Goal: Task Accomplishment & Management: Use online tool/utility

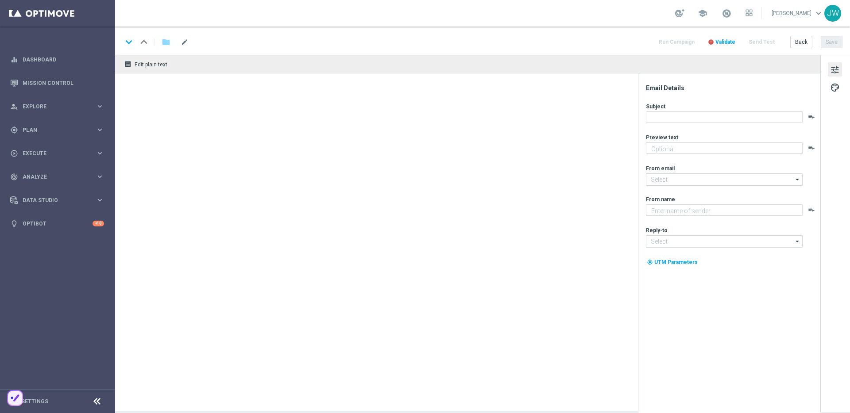
type textarea "Spare beim LOTTO 6 aus 45."
type textarea "Lottoland"
type input "[EMAIL_ADDRESS][DOMAIN_NAME]"
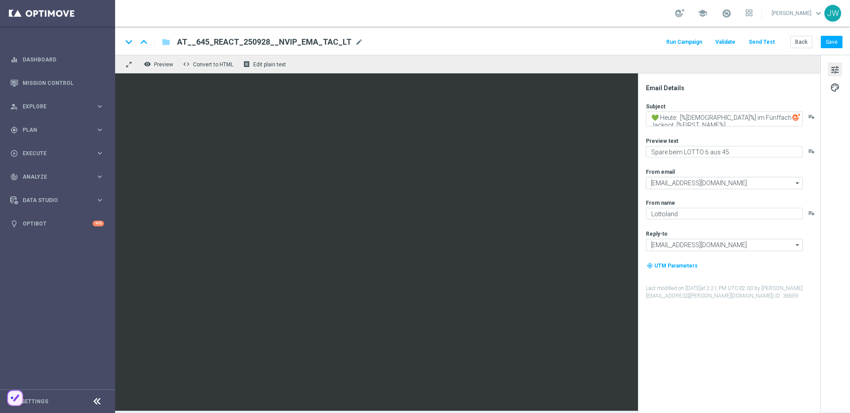
click at [752, 42] on button "Send Test" at bounding box center [761, 42] width 29 height 12
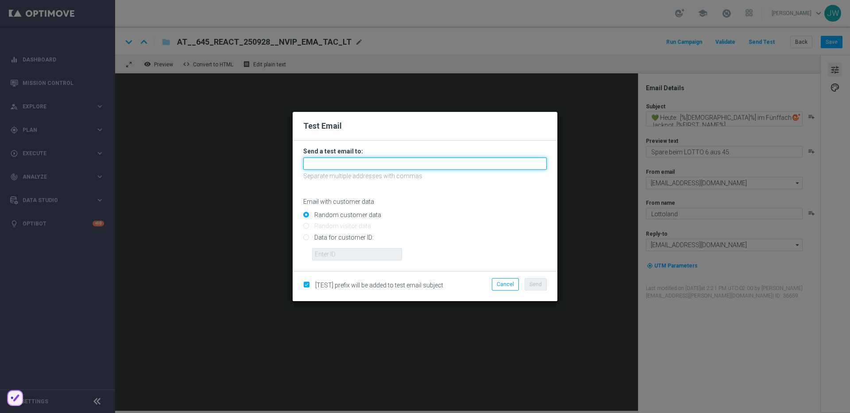
click at [325, 167] on input "text" at bounding box center [424, 164] width 243 height 12
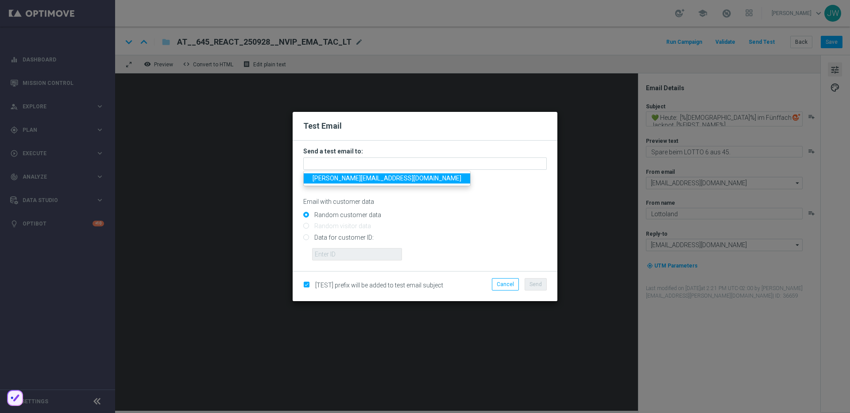
click at [333, 182] on link "[PERSON_NAME][EMAIL_ADDRESS][DOMAIN_NAME]" at bounding box center [387, 179] width 166 height 10
type input "[PERSON_NAME][EMAIL_ADDRESS][DOMAIN_NAME]"
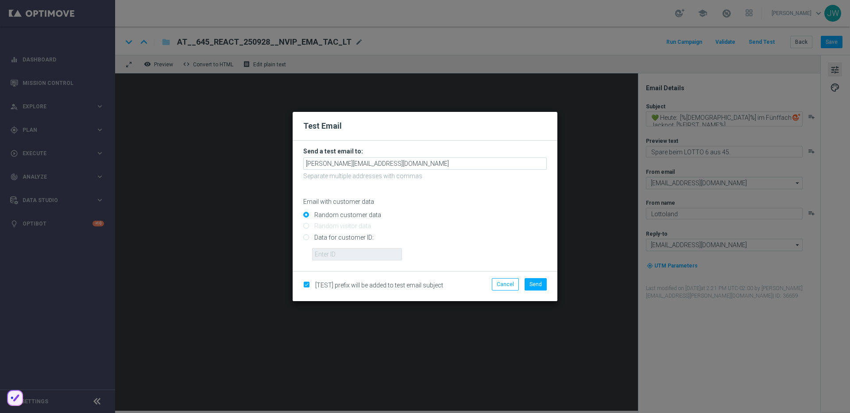
click at [339, 239] on input "Data for customer ID:" at bounding box center [424, 241] width 243 height 12
radio input "true"
click at [348, 262] on form "Send a test email to: [PERSON_NAME][EMAIL_ADDRESS][DOMAIN_NAME] Separate multip…" at bounding box center [425, 206] width 265 height 131
click at [349, 257] on input "text" at bounding box center [357, 254] width 90 height 12
paste input "223890059"
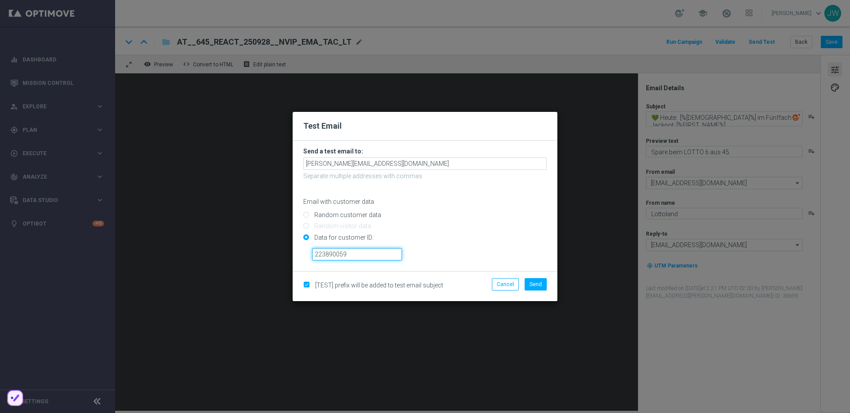
type input "223890059"
click at [433, 245] on input "Data for customer ID:" at bounding box center [424, 241] width 243 height 12
click at [538, 286] on span "Send" at bounding box center [535, 285] width 12 height 6
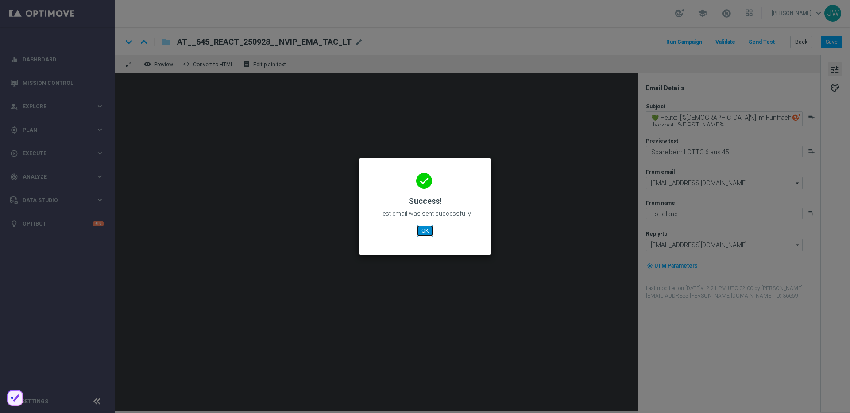
click at [423, 228] on button "OK" at bounding box center [425, 231] width 17 height 12
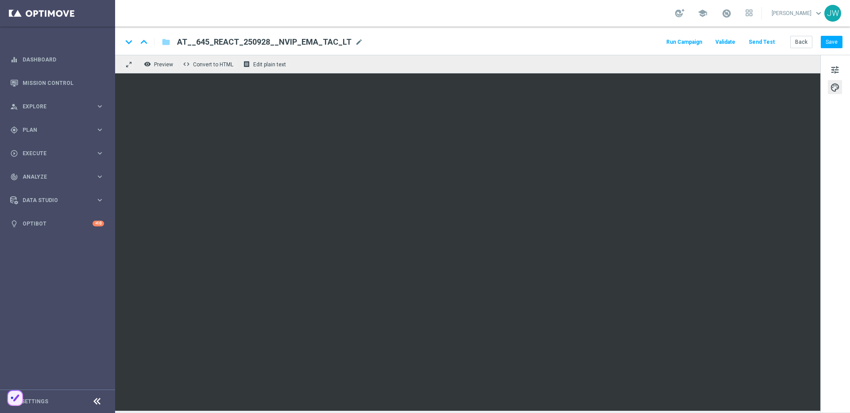
click at [599, 42] on div "keyboard_arrow_down keyboard_arrow_up folder AT__645_REACT_250928__NVIP_EMA_TAC…" at bounding box center [482, 42] width 720 height 12
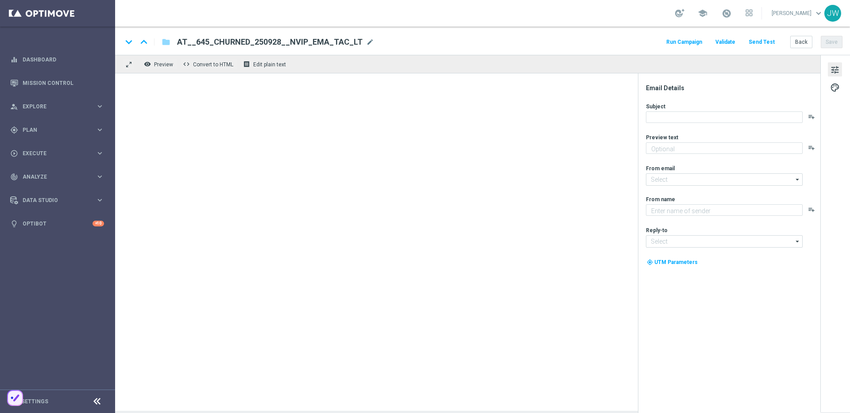
type textarea "Spare beim LOTTO 6 aus 45."
type textarea "Lottoland"
type input "[EMAIL_ADDRESS][DOMAIN_NAME]"
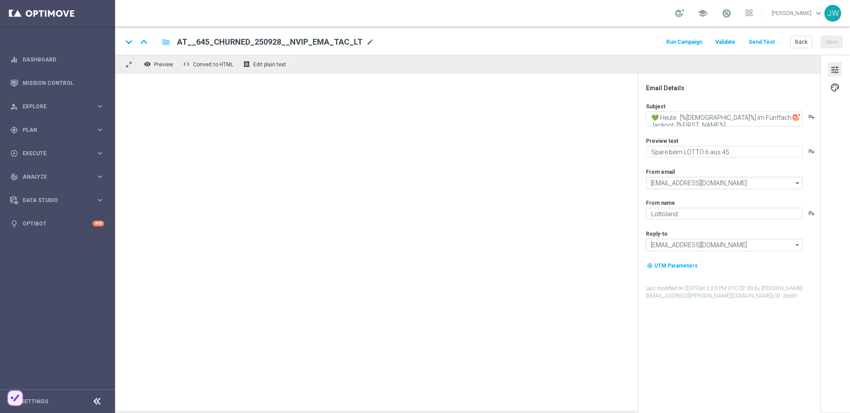
click at [761, 43] on button "Send Test" at bounding box center [761, 42] width 29 height 12
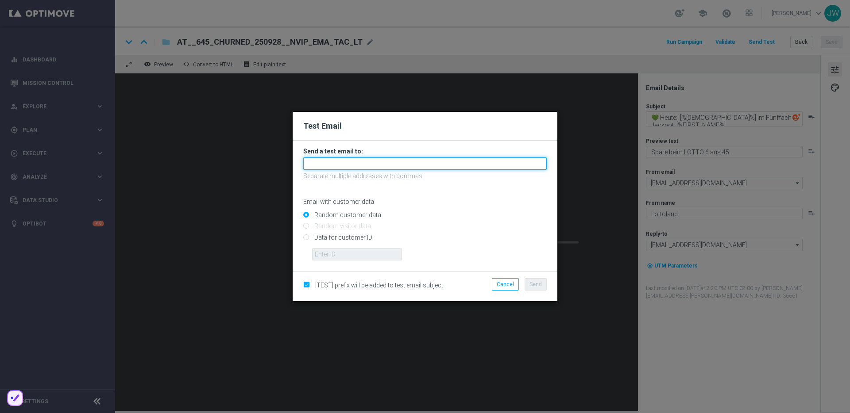
click at [410, 161] on input "text" at bounding box center [424, 164] width 243 height 12
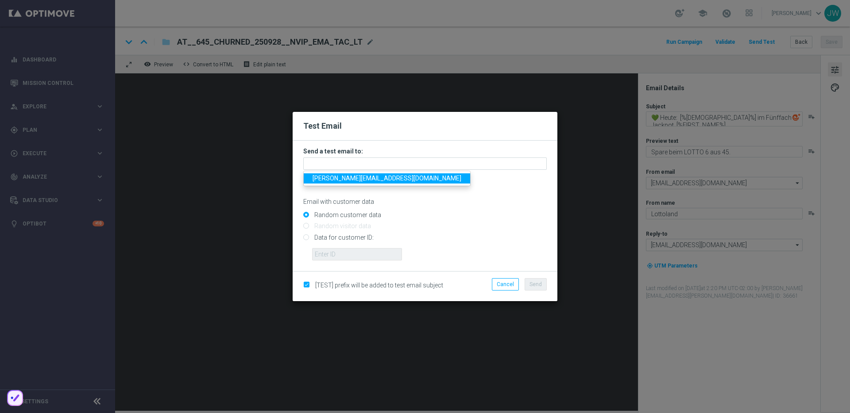
click at [346, 178] on span "[PERSON_NAME][EMAIL_ADDRESS][DOMAIN_NAME]" at bounding box center [387, 178] width 149 height 7
type input "[PERSON_NAME][EMAIL_ADDRESS][DOMAIN_NAME]"
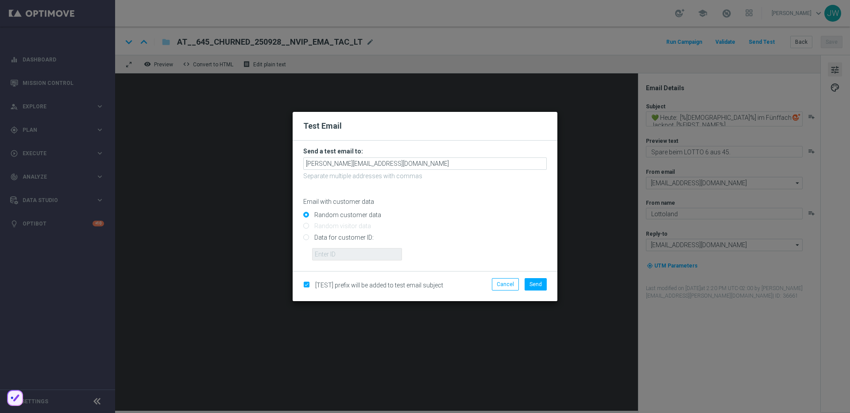
click at [336, 241] on input "Data for customer ID:" at bounding box center [424, 241] width 243 height 12
radio input "true"
click at [340, 255] on input "text" at bounding box center [357, 254] width 90 height 12
paste input "223890059"
type input "223890059"
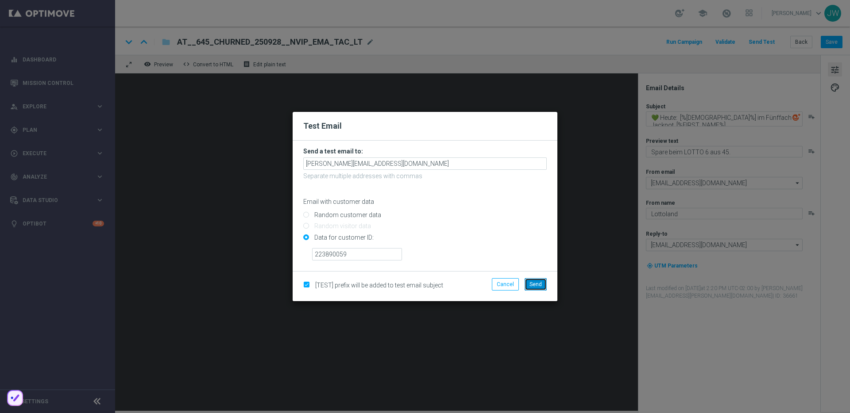
click at [535, 285] on span "Send" at bounding box center [535, 285] width 12 height 6
click at [529, 287] on button "Send" at bounding box center [536, 284] width 22 height 12
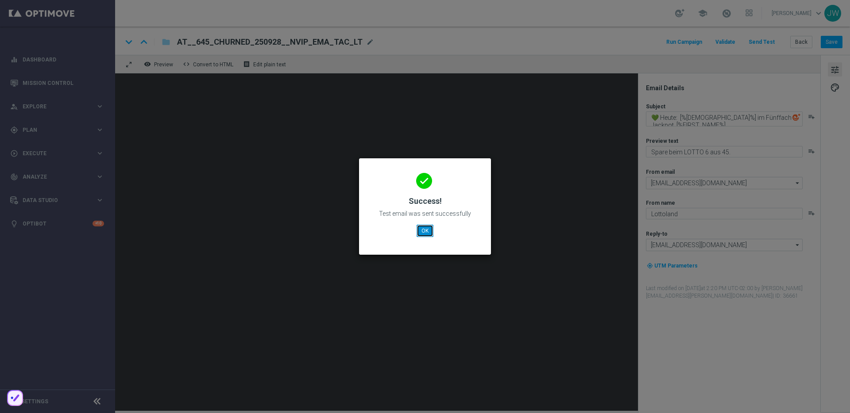
click at [428, 226] on button "OK" at bounding box center [425, 231] width 17 height 12
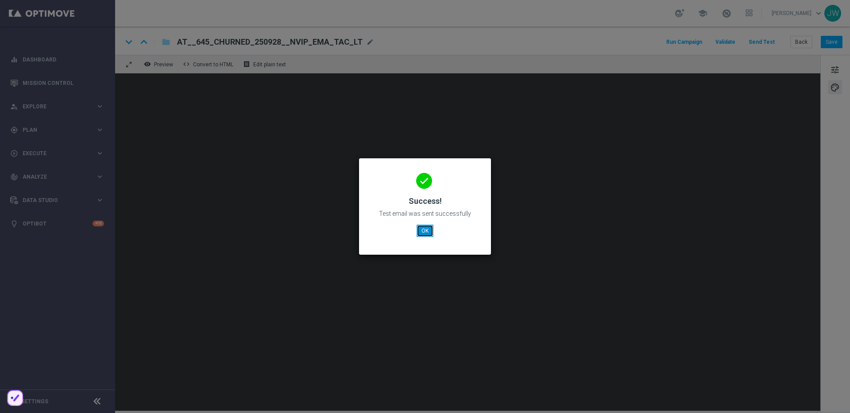
click at [418, 228] on button "OK" at bounding box center [425, 231] width 17 height 12
